Goal: Transaction & Acquisition: Book appointment/travel/reservation

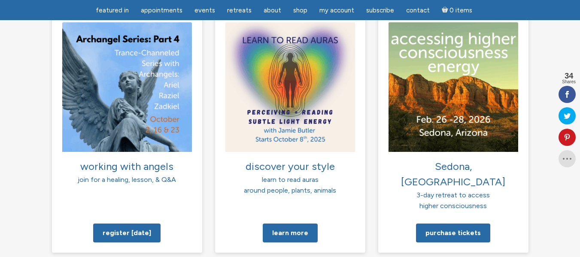
scroll to position [631, 0]
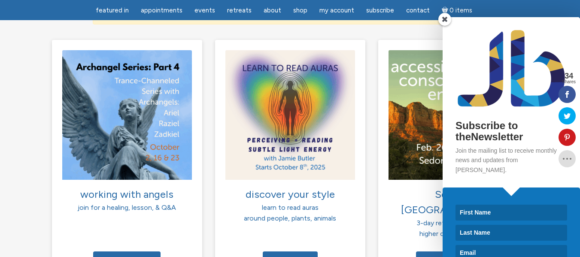
click at [445, 18] on span at bounding box center [445, 19] width 13 height 13
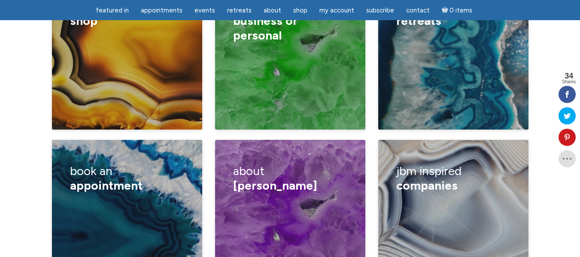
scroll to position [1484, 0]
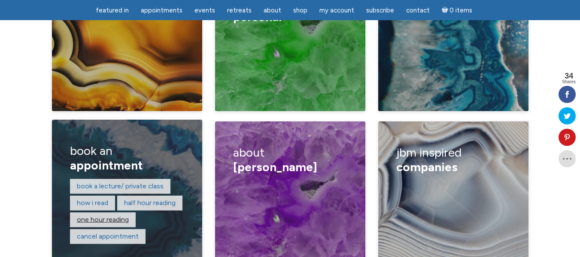
click at [96, 216] on link "One hour reading" at bounding box center [103, 220] width 52 height 8
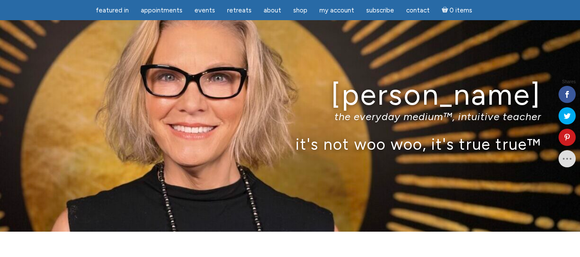
scroll to position [1512, 0]
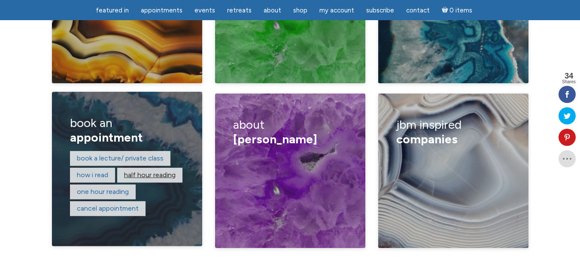
click at [156, 171] on link "Half hour reading" at bounding box center [150, 175] width 52 height 8
